Goal: Task Accomplishment & Management: Use online tool/utility

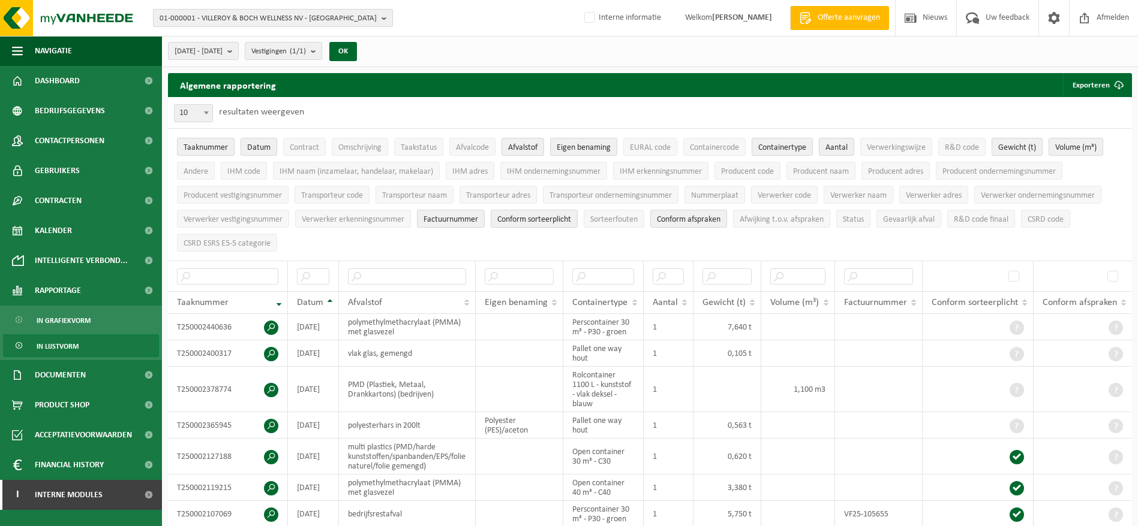
click at [232, 24] on span "01-000001 - VILLEROY & BOCH WELLNESS NV - ROESELARE" at bounding box center [268, 19] width 217 height 18
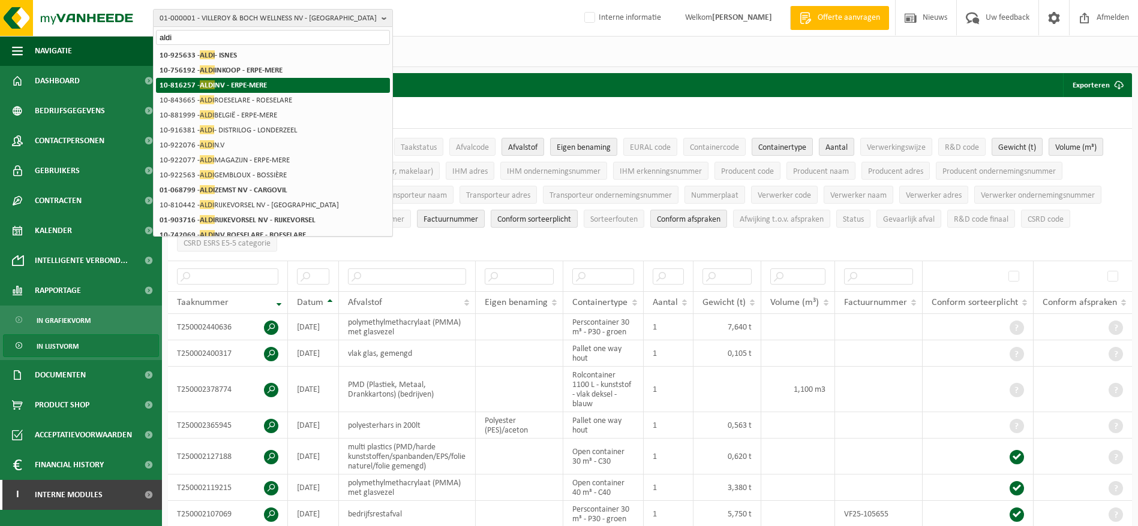
type input "aldi"
click at [251, 78] on li "10-816257 - ALDI NV - ERPE-MERE" at bounding box center [273, 85] width 234 height 15
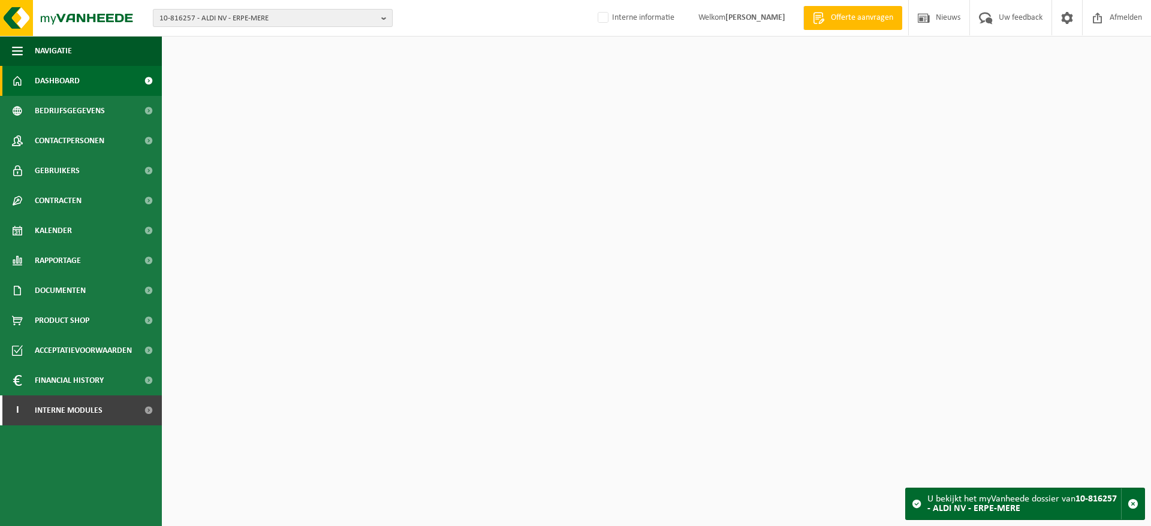
click at [264, 19] on span "10-816257 - ALDI NV - ERPE-MERE" at bounding box center [268, 19] width 217 height 18
click at [262, 41] on input "text" at bounding box center [273, 37] width 234 height 15
drag, startPoint x: 514, startPoint y: 72, endPoint x: 449, endPoint y: 74, distance: 64.8
click at [514, 72] on div "Dashboard verborgen Toon" at bounding box center [656, 55] width 983 height 36
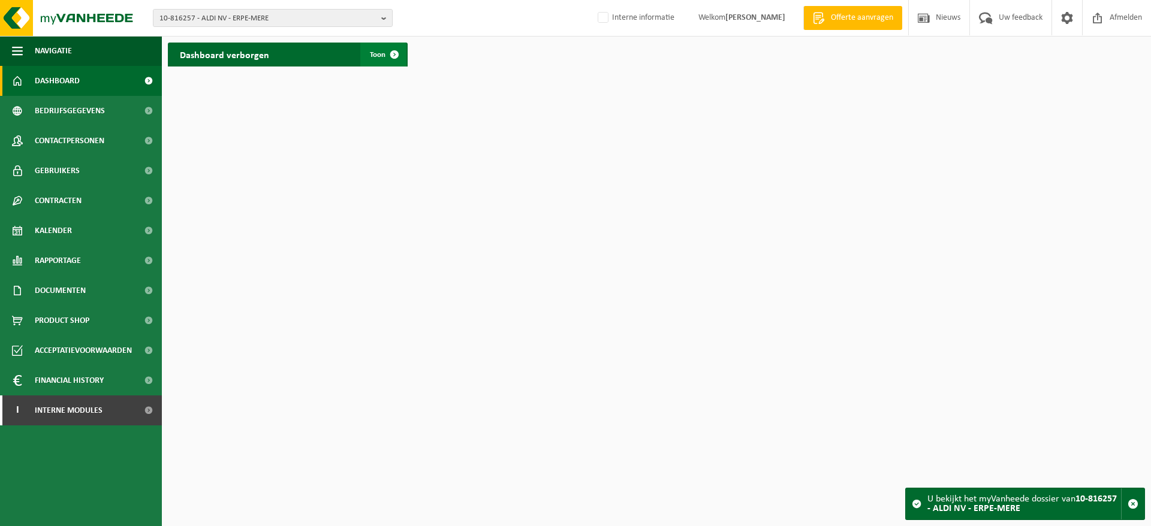
click at [388, 55] on span at bounding box center [395, 55] width 24 height 24
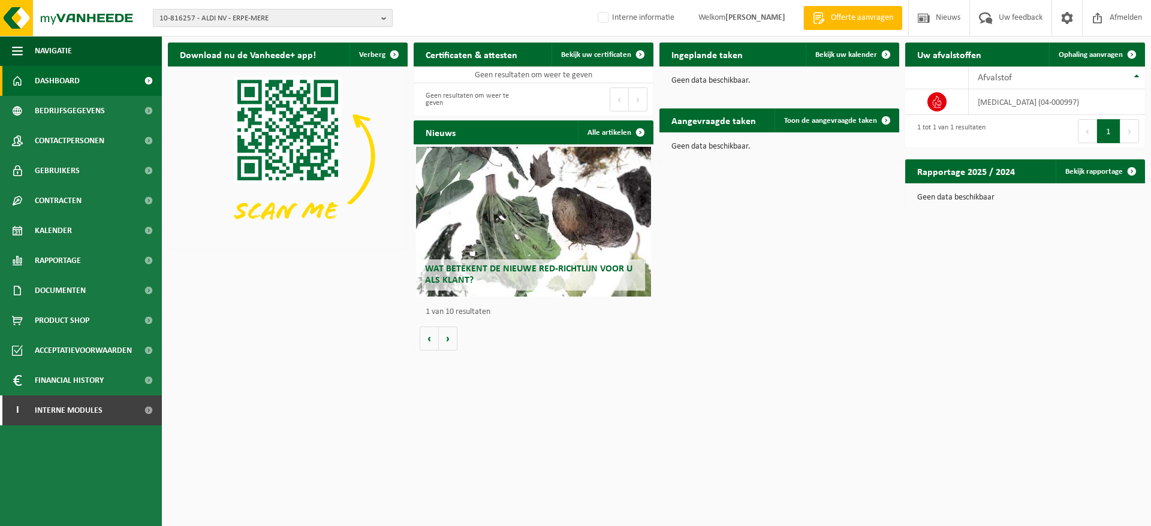
click at [326, 20] on span "10-816257 - ALDI NV - ERPE-MERE" at bounding box center [268, 19] width 217 height 18
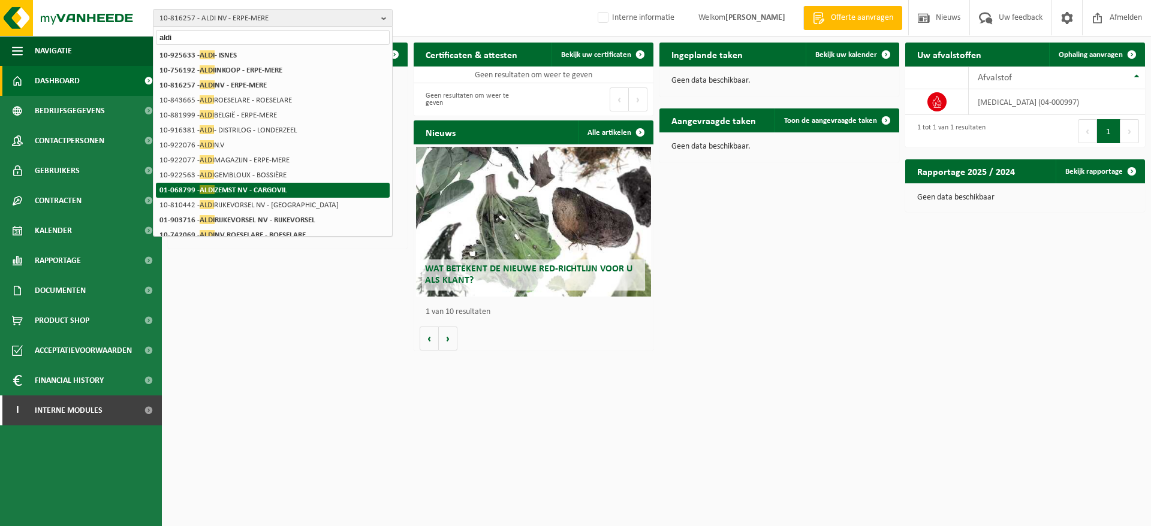
type input "aldi"
click at [305, 183] on li "01-068799 - ALDI ZEMST NV - CARGOVIL" at bounding box center [273, 190] width 234 height 15
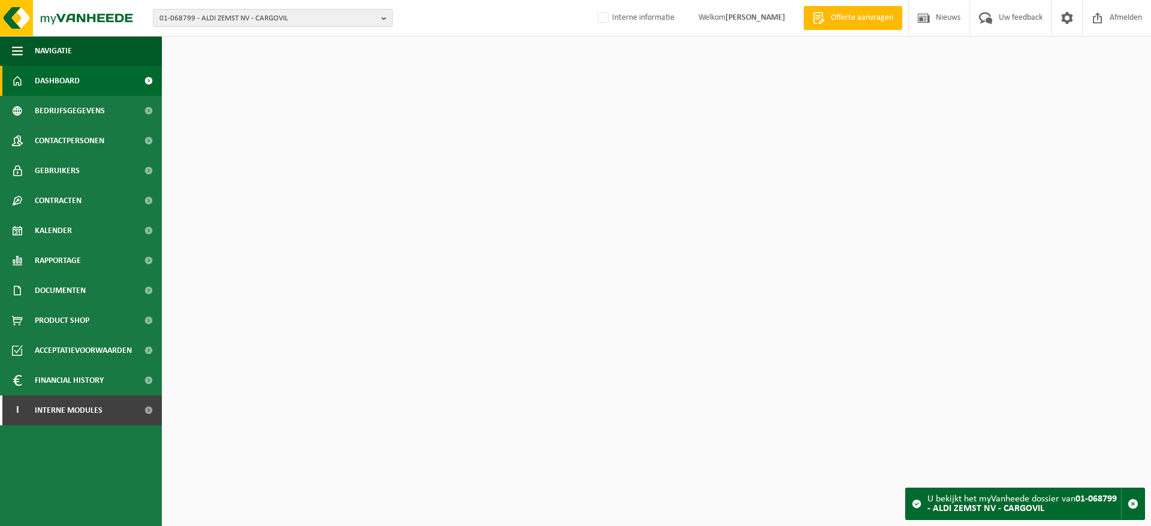
click at [305, 20] on span "01-068799 - ALDI ZEMST NV - CARGOVIL" at bounding box center [268, 19] width 217 height 18
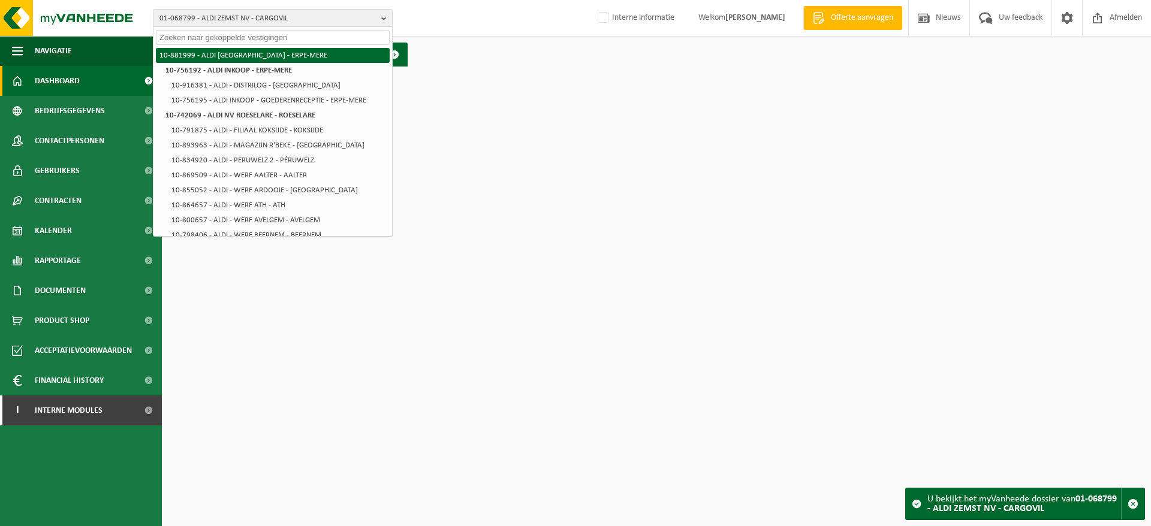
click at [297, 50] on li "10-881999 - ALDI BELGIË - ERPE-MERE" at bounding box center [273, 55] width 234 height 15
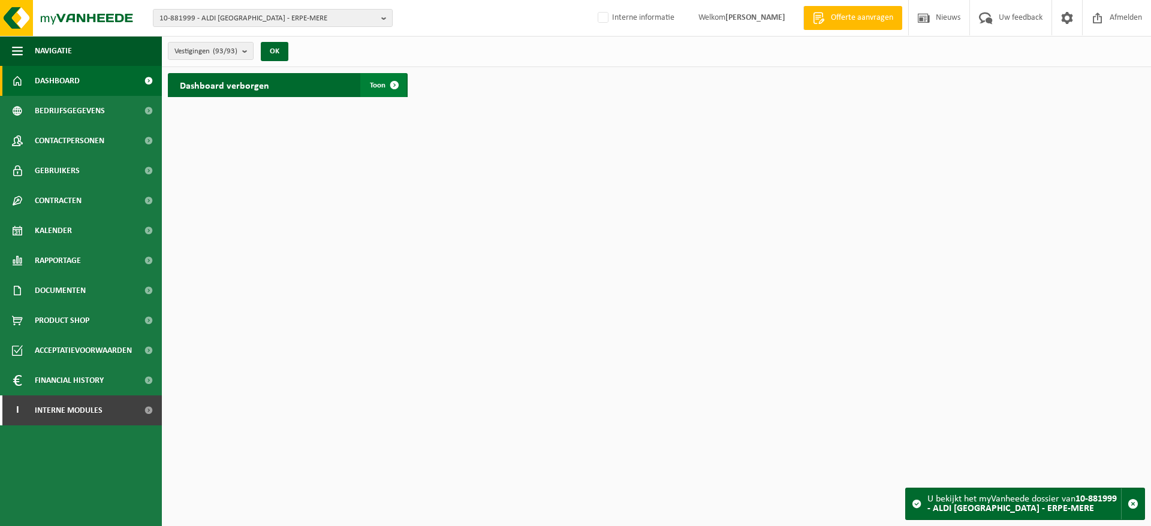
click at [393, 91] on span at bounding box center [395, 85] width 24 height 24
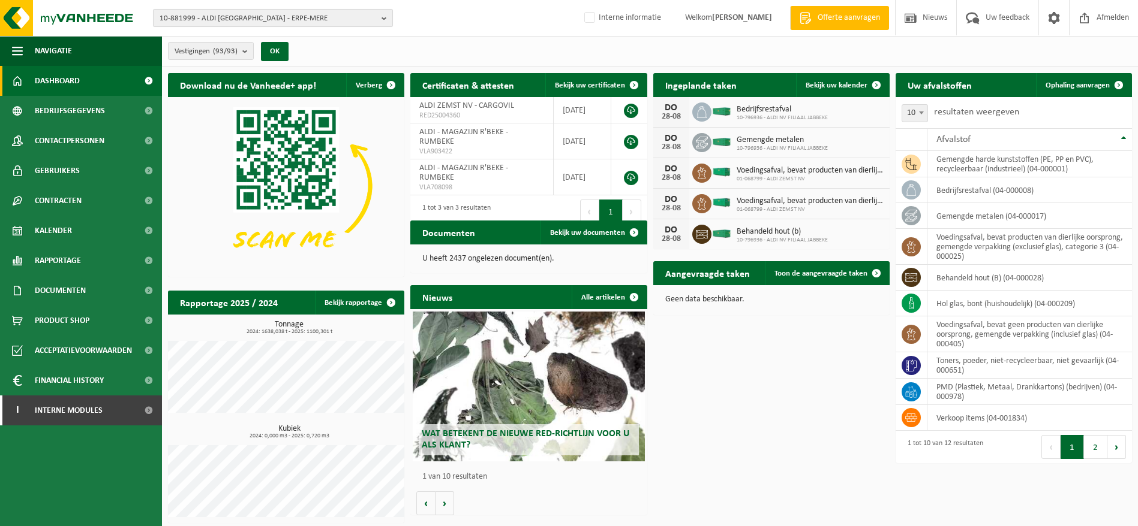
click at [248, 19] on span "10-881999 - ALDI [GEOGRAPHIC_DATA] - ERPE-MERE" at bounding box center [268, 19] width 217 height 18
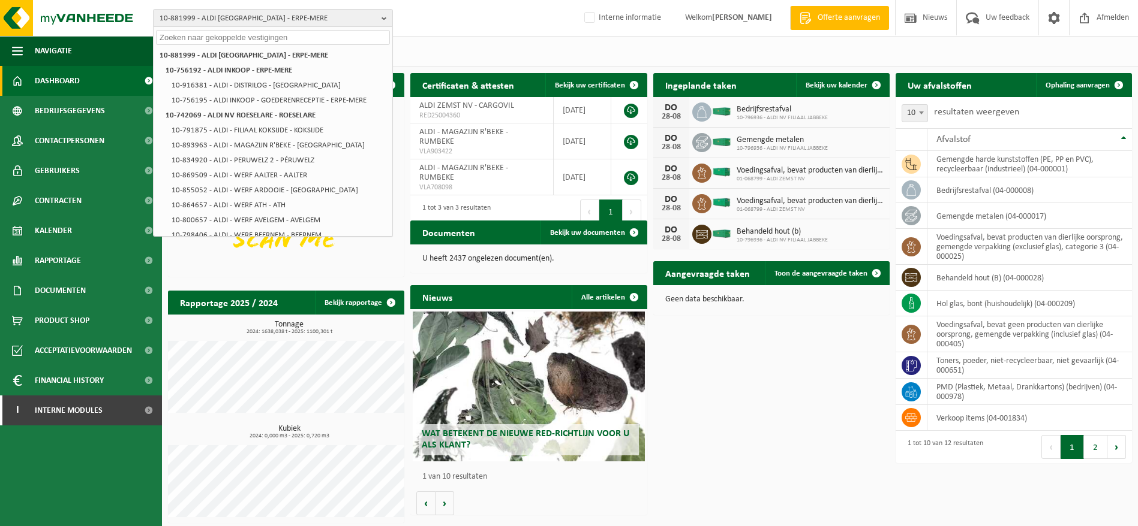
click at [476, 41] on div "Vestigingen (93/93) Alles selecteren Alles deselecteren Actieve selecteren ALDI…" at bounding box center [650, 51] width 976 height 31
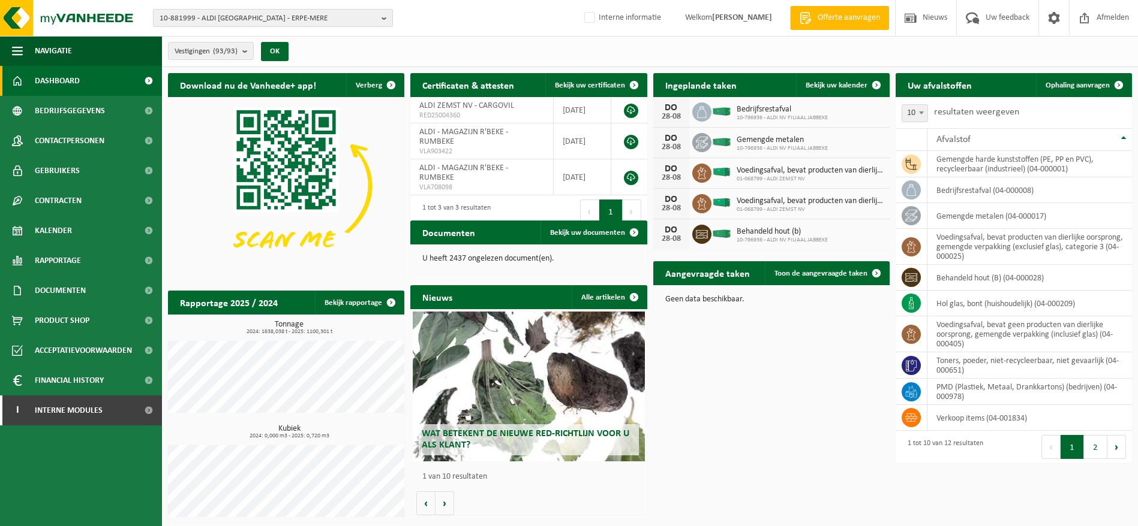
click at [210, 21] on span "10-881999 - ALDI [GEOGRAPHIC_DATA] - ERPE-MERE" at bounding box center [268, 19] width 217 height 18
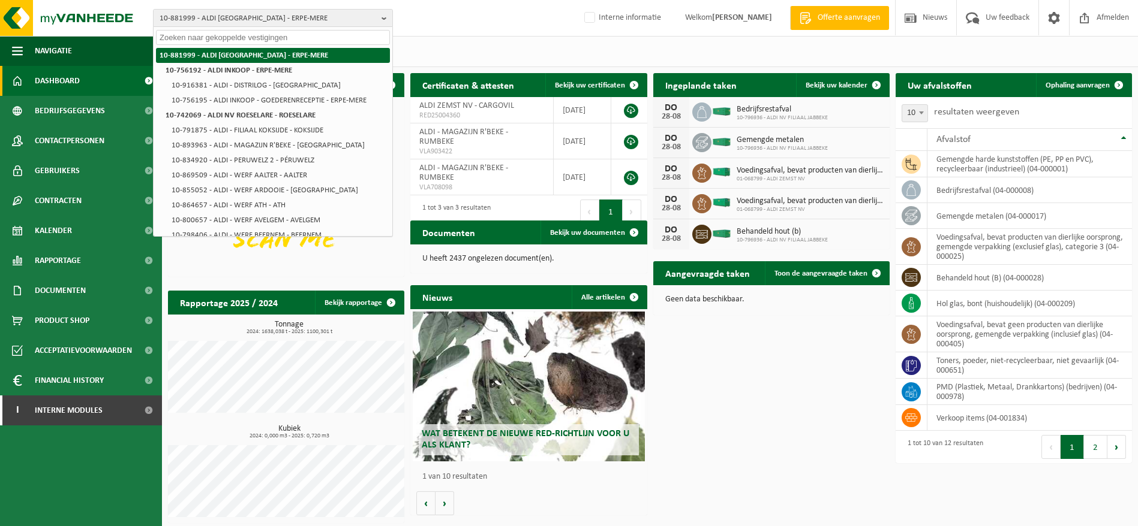
click at [218, 58] on li "10-881999 - ALDI [GEOGRAPHIC_DATA] - ERPE-MERE" at bounding box center [273, 55] width 234 height 15
click at [472, 51] on div "Vestigingen (93/93) Alles selecteren Alles deselecteren Actieve selecteren ALDI…" at bounding box center [650, 51] width 976 height 31
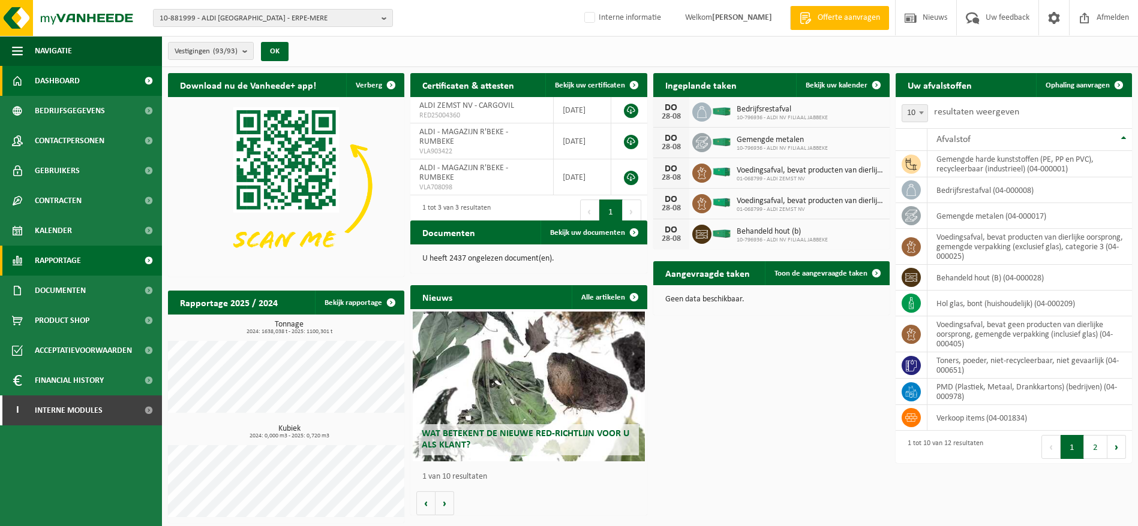
click at [70, 267] on span "Rapportage" at bounding box center [58, 261] width 46 height 30
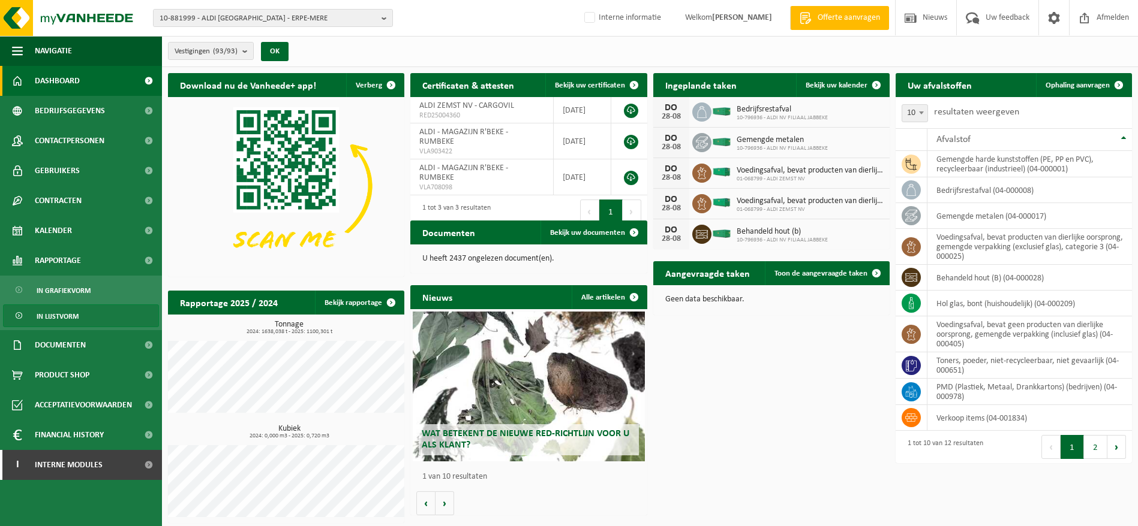
click at [79, 312] on link "In lijstvorm" at bounding box center [81, 316] width 156 height 23
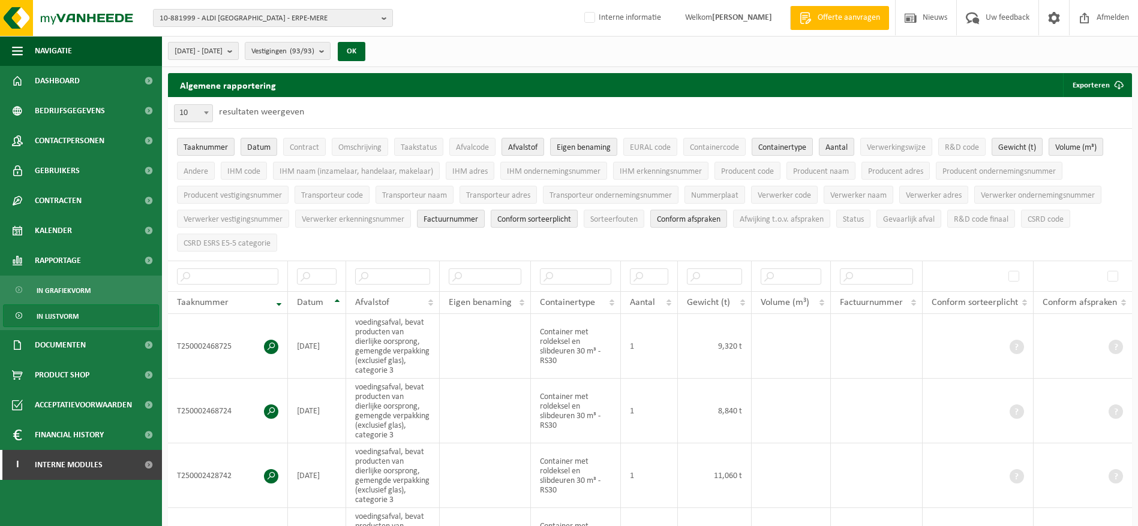
click at [222, 52] on span "[DATE] - [DATE]" at bounding box center [198, 52] width 48 height 18
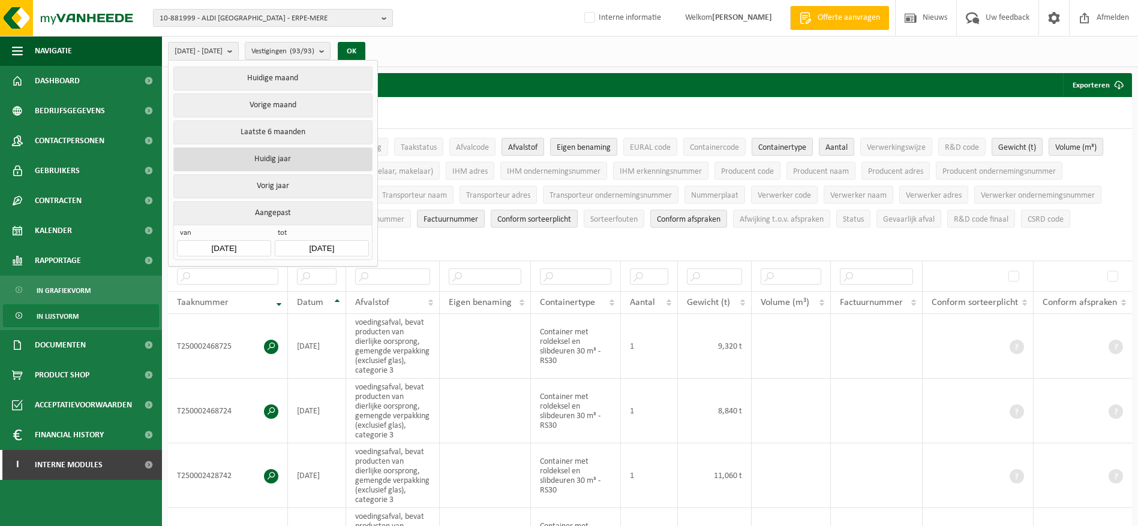
click at [270, 160] on button "Huidig jaar" at bounding box center [272, 160] width 198 height 24
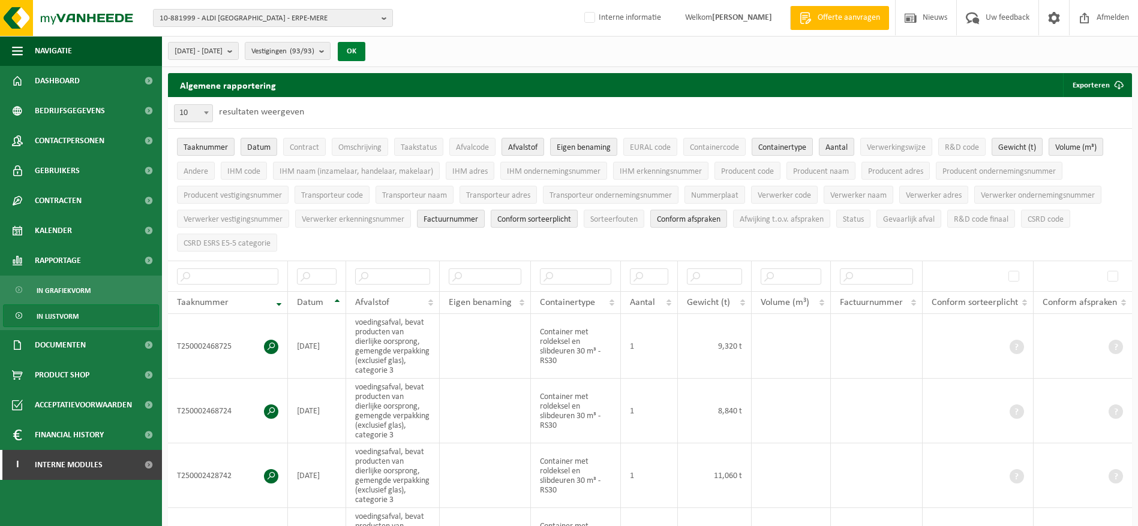
click at [365, 50] on button "OK" at bounding box center [352, 51] width 28 height 19
click at [1091, 73] on button "Exporteren" at bounding box center [1097, 85] width 68 height 24
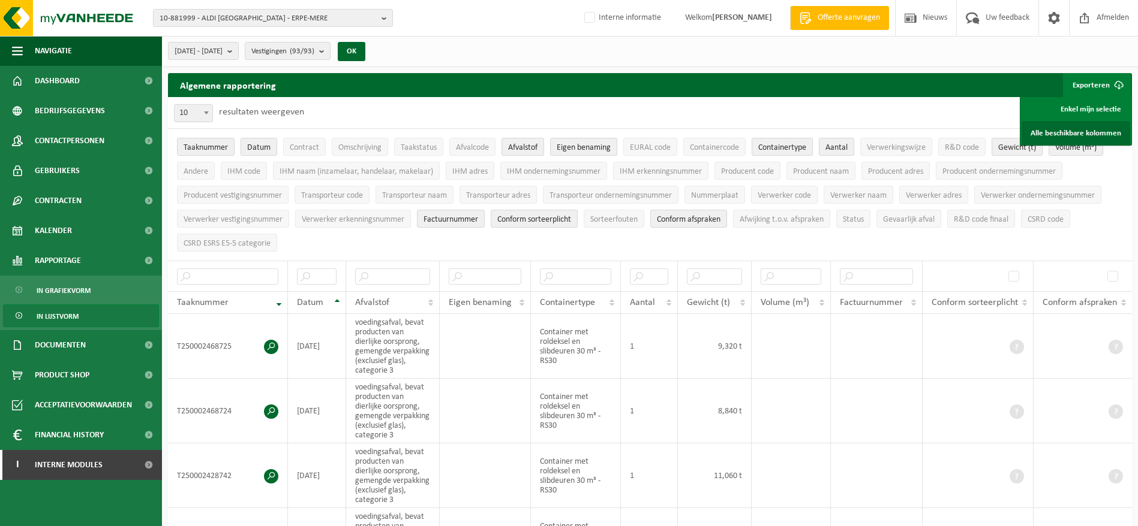
click at [1069, 128] on link "Alle beschikbare kolommen" at bounding box center [1075, 133] width 109 height 24
